Goal: Check status: Check status

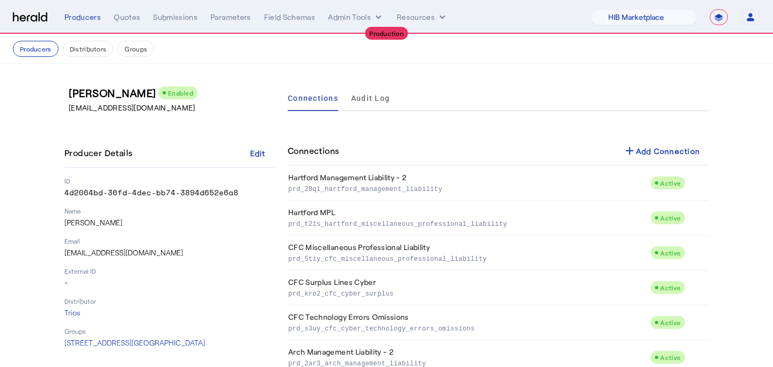
select select "pfm_a9p2_hib_marketplace"
select select "**********"
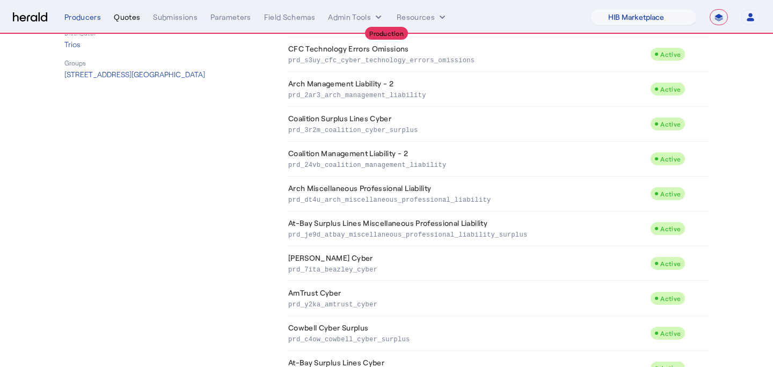
click at [136, 21] on div "Quotes" at bounding box center [127, 17] width 26 height 11
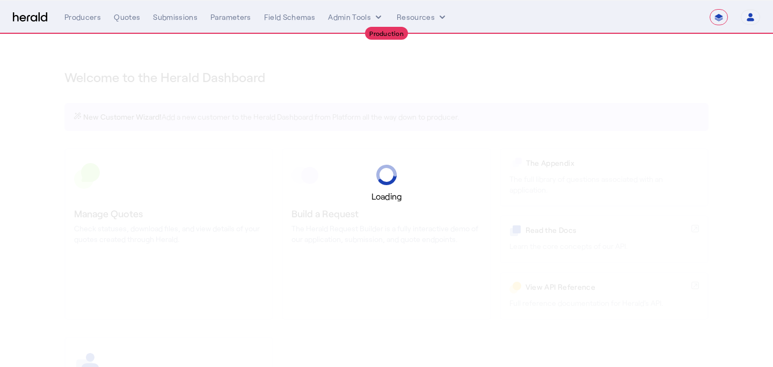
select select "**********"
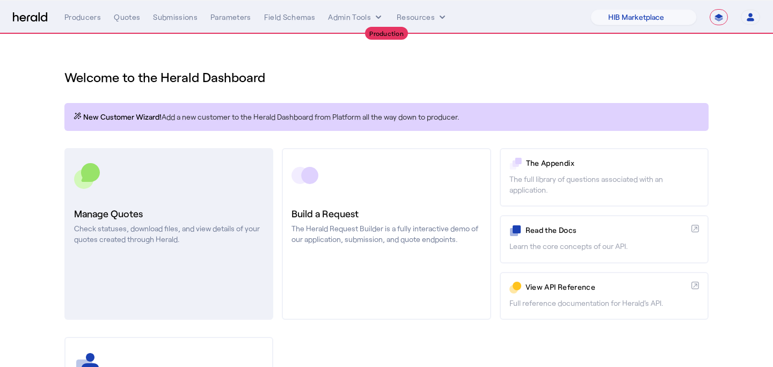
click at [151, 228] on p "Check statuses, download files, and view details of your quotes created through…" at bounding box center [169, 233] width 190 height 21
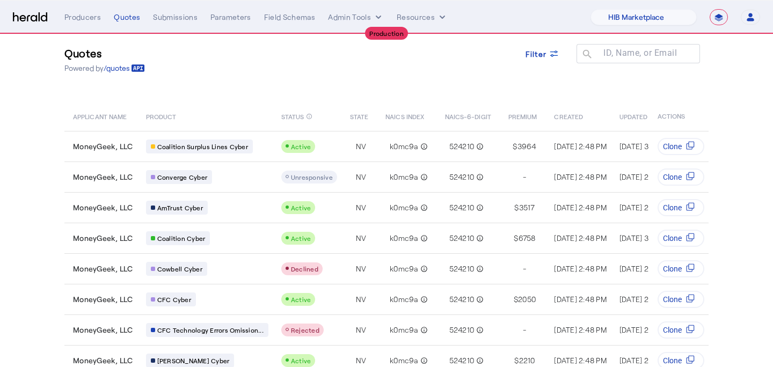
scroll to position [21, 0]
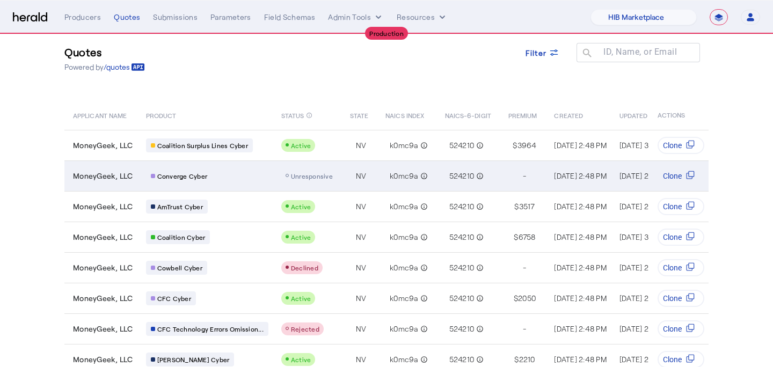
click at [303, 177] on span "Unresponsive" at bounding box center [312, 176] width 42 height 8
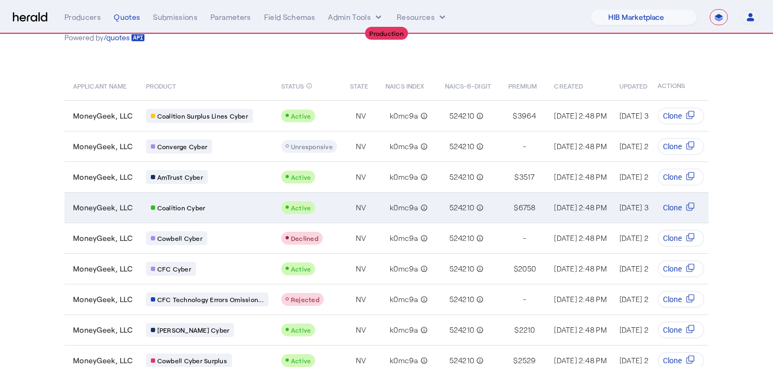
scroll to position [121, 0]
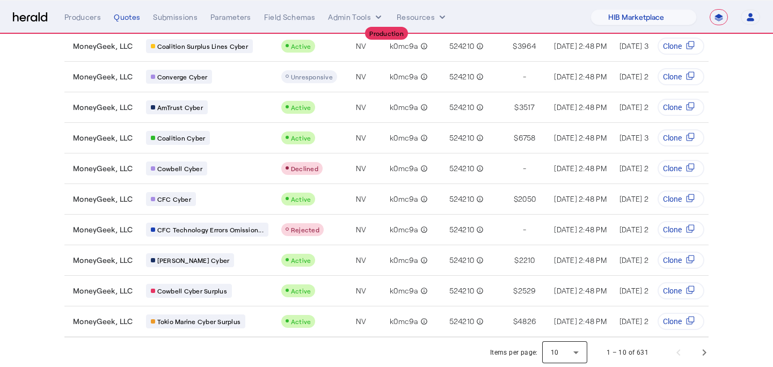
click at [571, 342] on div at bounding box center [564, 353] width 45 height 26
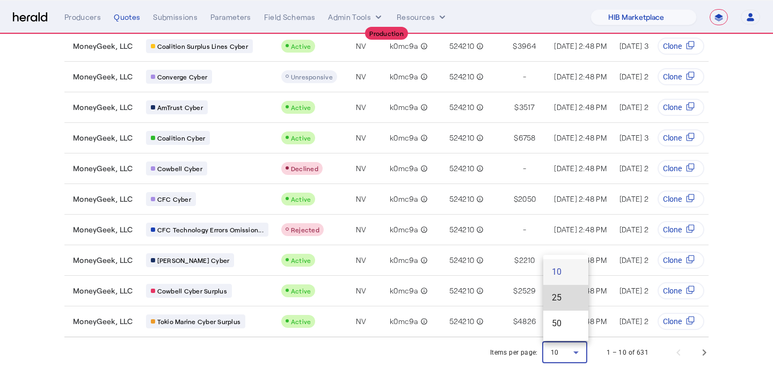
click at [566, 300] on span "25" at bounding box center [566, 297] width 28 height 13
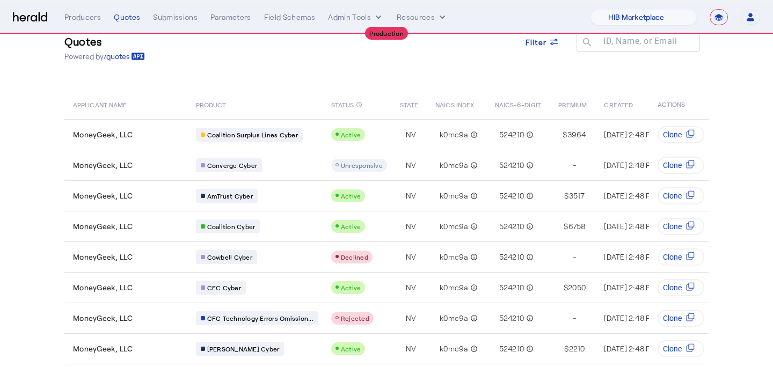
scroll to position [30, 0]
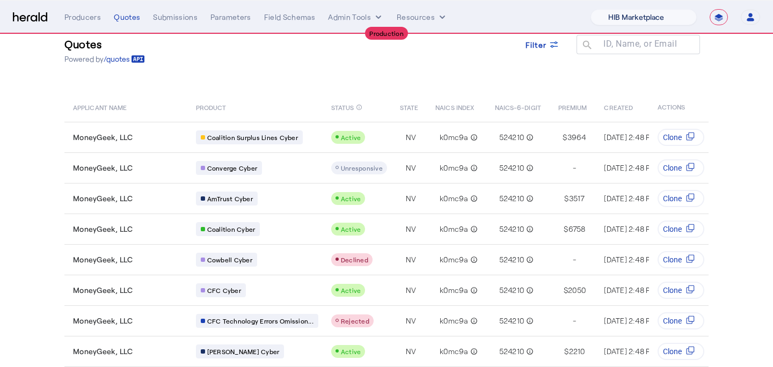
click at [648, 15] on select "1Fort Affinity Risk Billy BindHQ Bunker CRC Campus Coverage Citadel Flow Specia…" at bounding box center [644, 17] width 106 height 16
click at [591, 9] on select "1Fort Affinity Risk Billy BindHQ Bunker CRC Campus Coverage Citadel Flow Specia…" at bounding box center [644, 17] width 106 height 16
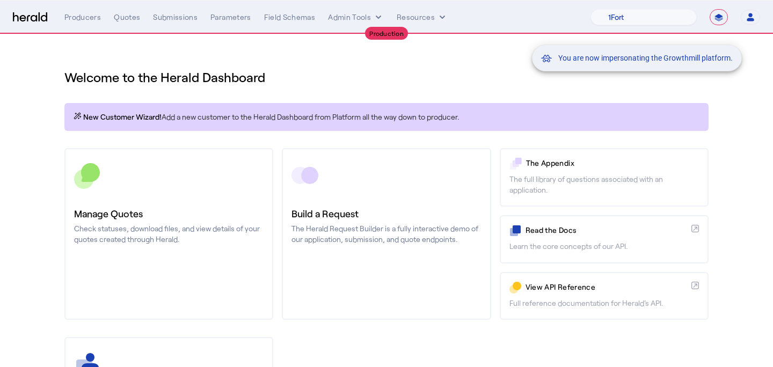
click at [134, 224] on div "You are now impersonating the Growthmill platform." at bounding box center [386, 183] width 773 height 367
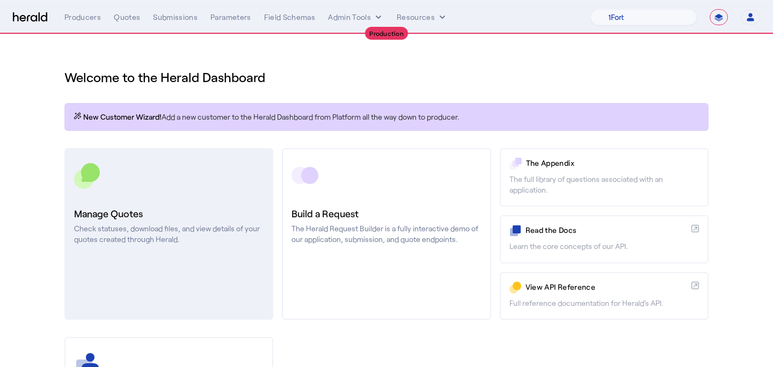
click at [151, 218] on h3 "Manage Quotes" at bounding box center [169, 213] width 190 height 15
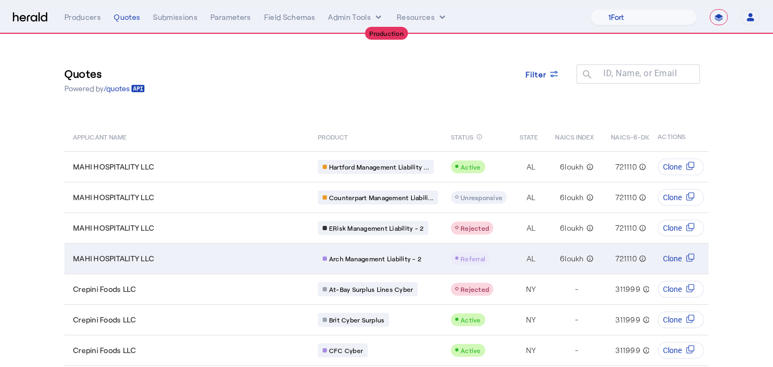
scroll to position [0, 212]
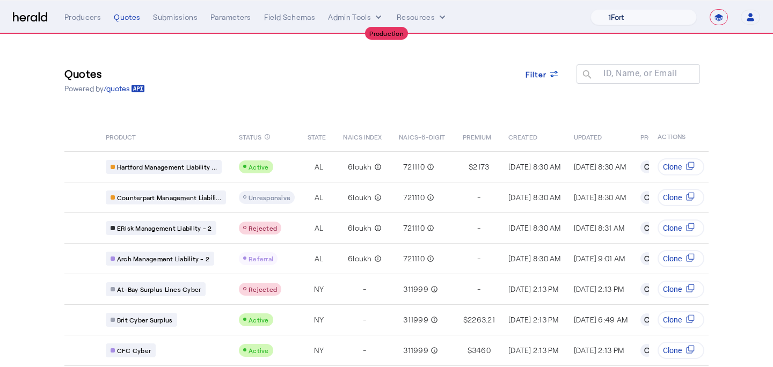
click at [654, 9] on select "1Fort Affinity Risk Billy BindHQ Bunker CRC Campus Coverage Citadel Flow Specia…" at bounding box center [644, 17] width 106 height 16
select select "pfm_a9p2_hib_marketplace"
click at [591, 9] on select "1Fort Affinity Risk Billy BindHQ Bunker CRC Campus Coverage Citadel Flow Specia…" at bounding box center [644, 17] width 106 height 16
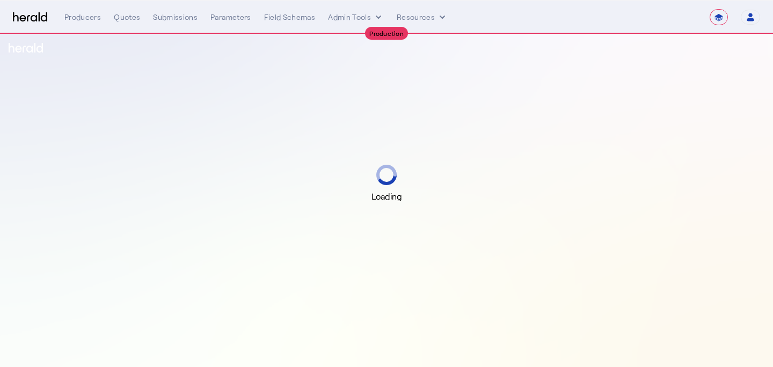
select select "**********"
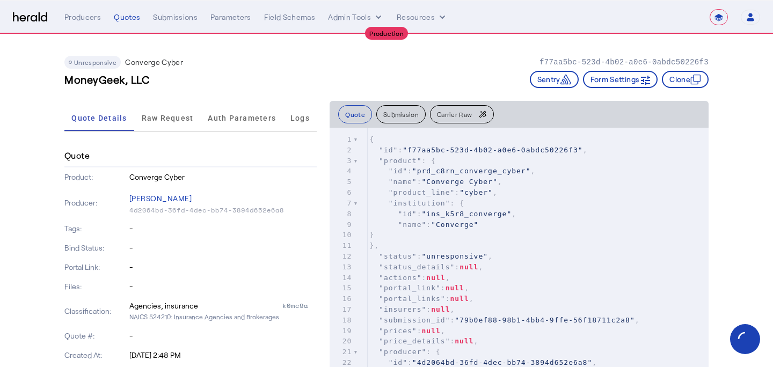
click at [468, 123] on button "Carrier Raw" at bounding box center [462, 114] width 64 height 18
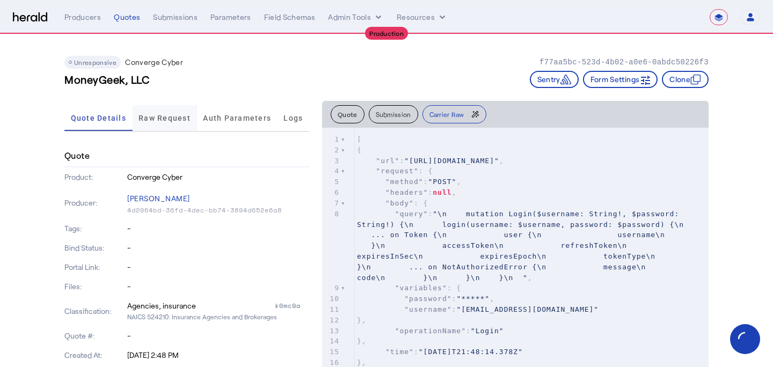
click at [146, 119] on span "Raw Request" at bounding box center [165, 118] width 52 height 8
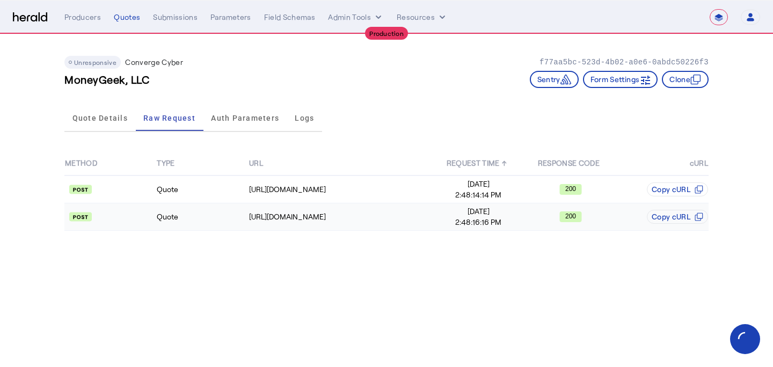
click at [437, 214] on span "Sep 29, 2025" at bounding box center [478, 211] width 91 height 11
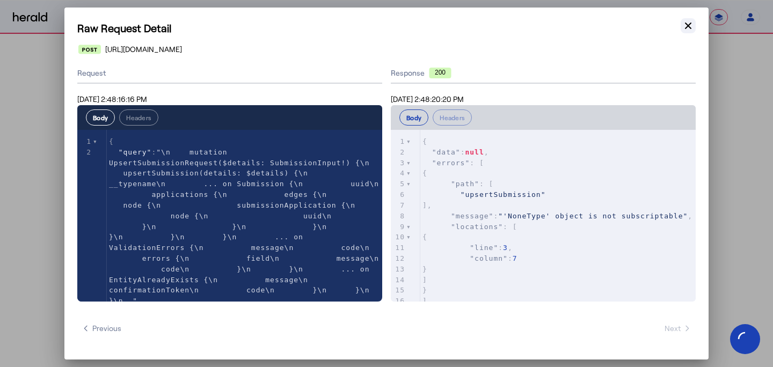
click at [687, 26] on icon "button" at bounding box center [688, 25] width 11 height 11
